Goal: Find specific page/section: Find specific page/section

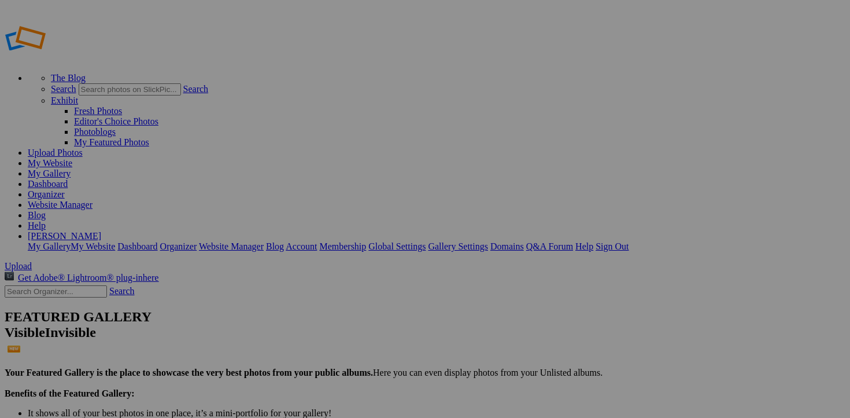
click at [69, 285] on input "text" at bounding box center [56, 291] width 102 height 12
type input "[PERSON_NAME]"
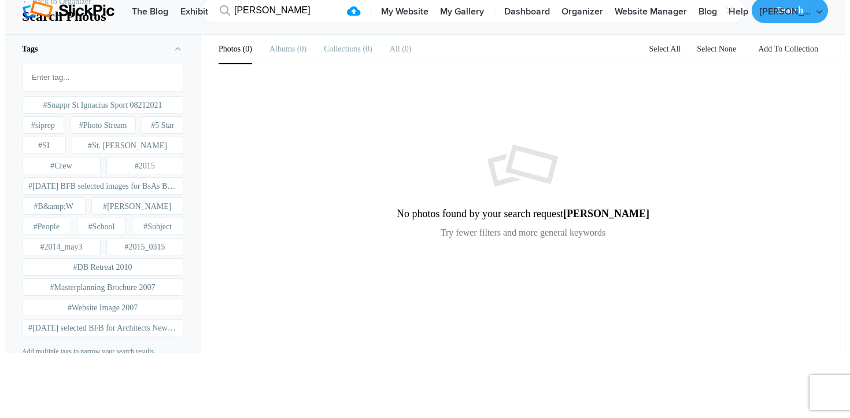
click at [71, 88] on input "Fruit selection" at bounding box center [102, 77] width 149 height 21
type input "beta"
click at [29, 8] on link "← Back to Organizer" at bounding box center [56, 2] width 69 height 12
click at [238, 23] on input "gamble" at bounding box center [473, 10] width 545 height 25
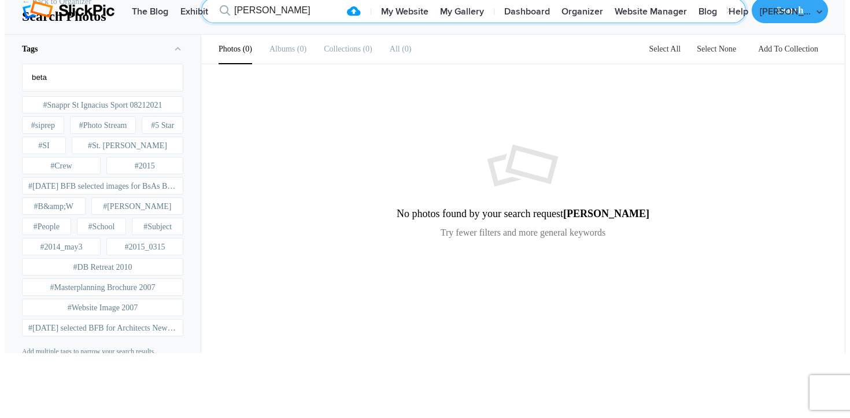
type input "g"
type input "be"
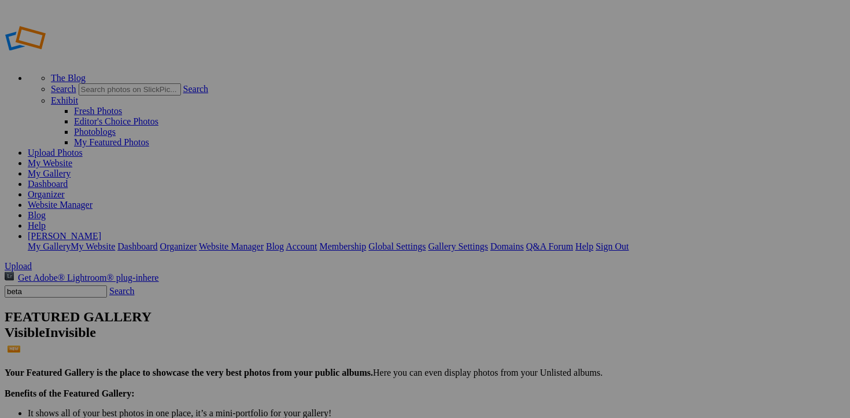
type input "beta"
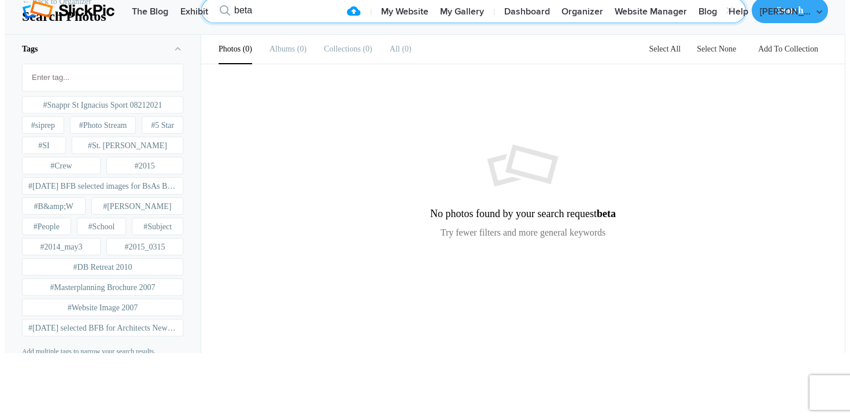
click at [290, 23] on input "beta" at bounding box center [473, 10] width 545 height 25
type input "multimedia"
